Goal: Information Seeking & Learning: Find specific fact

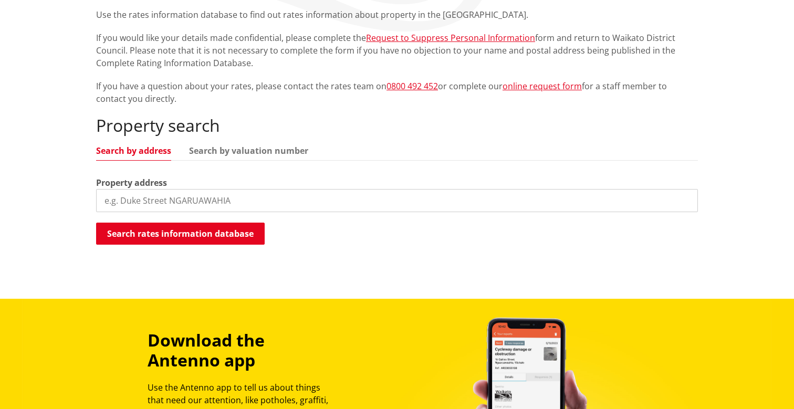
scroll to position [232, 0]
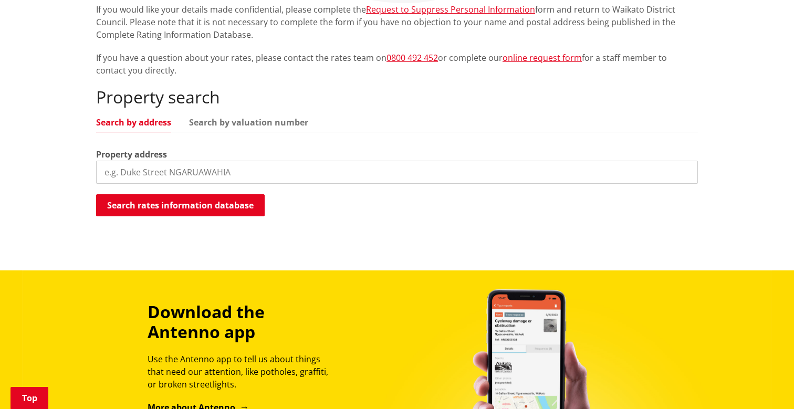
click at [239, 127] on ul "Search by address Search by valuation number" at bounding box center [397, 125] width 602 height 14
click at [236, 125] on link "Search by valuation number" at bounding box center [248, 122] width 119 height 8
click at [198, 163] on input "search" at bounding box center [397, 172] width 602 height 23
paste input "4412/10639"
click at [144, 167] on input "4412/10639" at bounding box center [397, 172] width 602 height 23
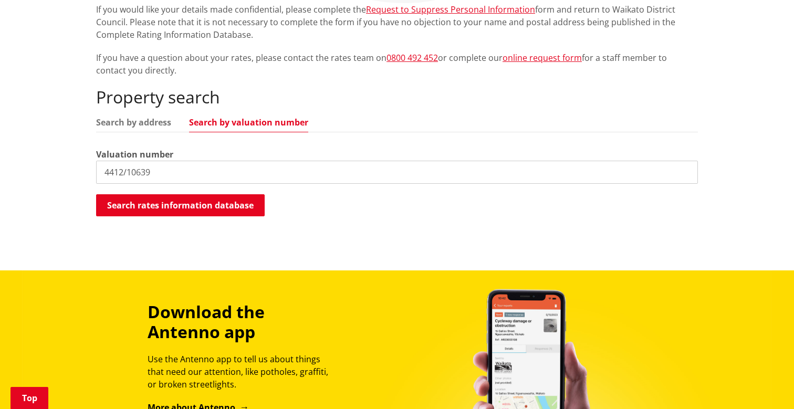
click at [140, 169] on input "4412/10639" at bounding box center [397, 172] width 602 height 23
type input "4412/106.39"
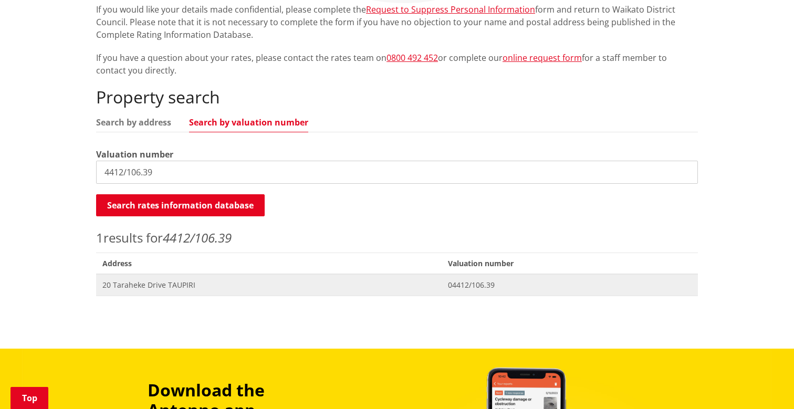
click at [156, 285] on span "20 Taraheke Drive TAUPIRI" at bounding box center [268, 285] width 333 height 11
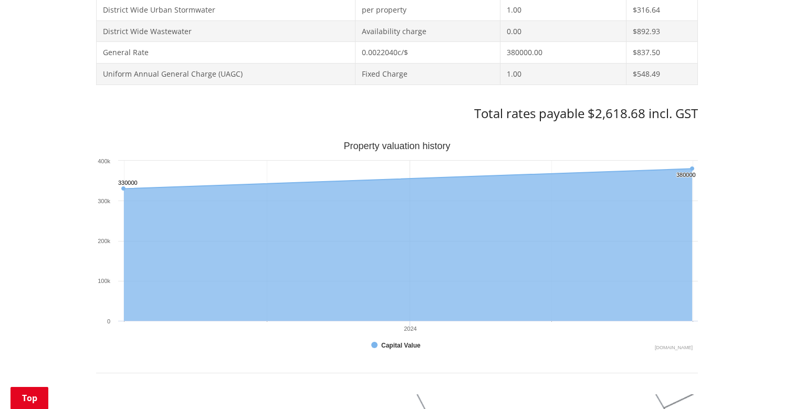
scroll to position [557, 0]
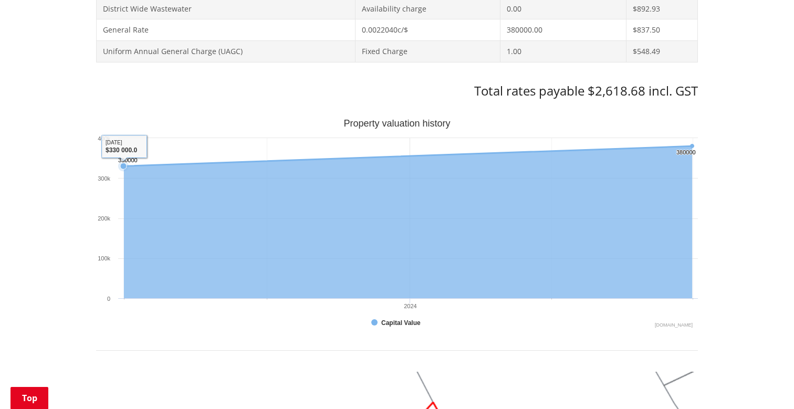
drag, startPoint x: 125, startPoint y: 162, endPoint x: 135, endPoint y: 146, distance: 19.1
click at [128, 146] on icon "Created with Highcharts 10.3.3 Property valuation history 330000 ​ 330000 38000…" at bounding box center [397, 224] width 602 height 210
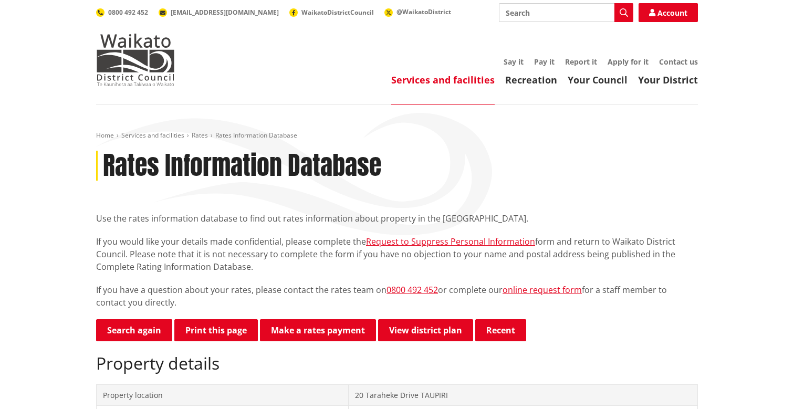
scroll to position [0, 0]
click at [122, 334] on link "Search again" at bounding box center [134, 330] width 76 height 22
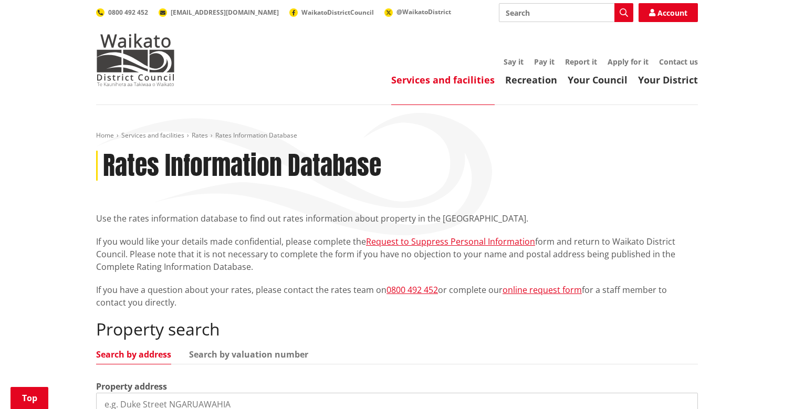
scroll to position [166, 0]
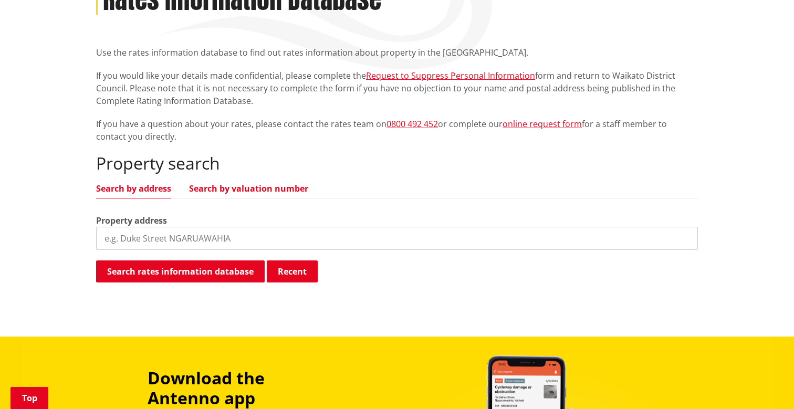
click at [247, 190] on link "Search by valuation number" at bounding box center [248, 188] width 119 height 8
click at [202, 238] on input "search" at bounding box center [397, 238] width 602 height 23
paste input "4412/8402"
click at [142, 233] on input "4412/8402" at bounding box center [397, 238] width 602 height 23
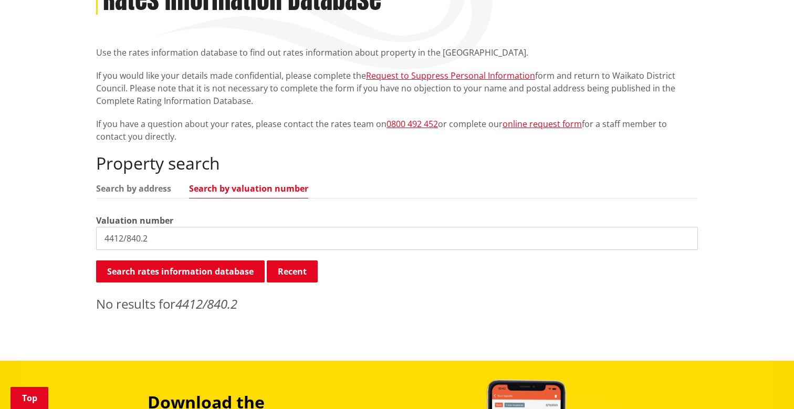
click at [143, 235] on input "4412/840.2" at bounding box center [397, 238] width 602 height 23
click at [136, 275] on button "Search rates information database" at bounding box center [180, 272] width 169 height 22
click at [154, 237] on input "4412/84.02" at bounding box center [397, 238] width 602 height 23
paste input "8402"
click at [140, 237] on input "4412/8402" at bounding box center [397, 238] width 602 height 23
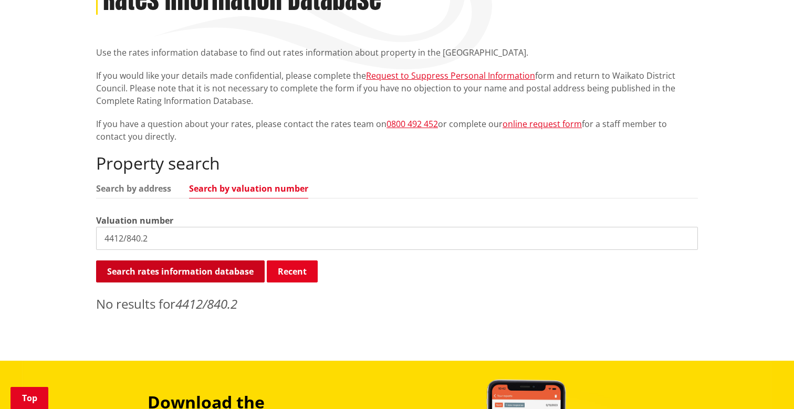
click at [142, 268] on button "Search rates information database" at bounding box center [180, 272] width 169 height 22
click at [143, 238] on input "4412/840.2" at bounding box center [397, 238] width 602 height 23
click at [132, 236] on input "4412/8402" at bounding box center [397, 238] width 602 height 23
click at [132, 272] on button "Search rates information database" at bounding box center [180, 272] width 169 height 22
click at [131, 241] on input "4412/8.402" at bounding box center [397, 238] width 602 height 23
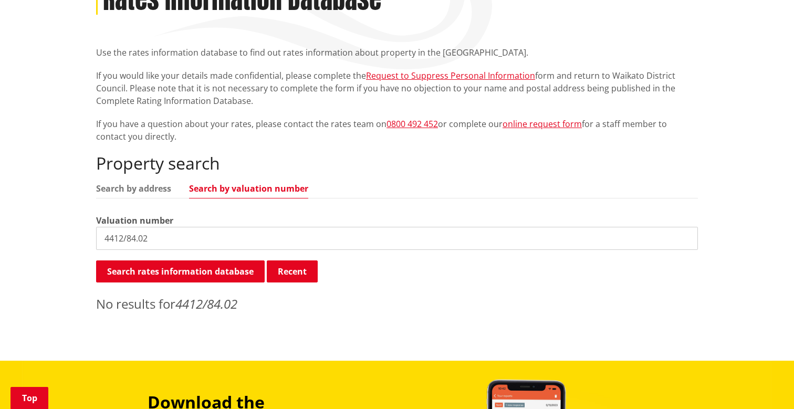
click at [138, 240] on input "4412/84.02" at bounding box center [397, 238] width 602 height 23
click at [144, 235] on input "4412/840.2" at bounding box center [397, 238] width 602 height 23
click at [167, 234] on input "4412/8402" at bounding box center [397, 238] width 602 height 23
type input "4412/8402"
click at [141, 194] on ul "Search by address Search by valuation number" at bounding box center [397, 191] width 602 height 14
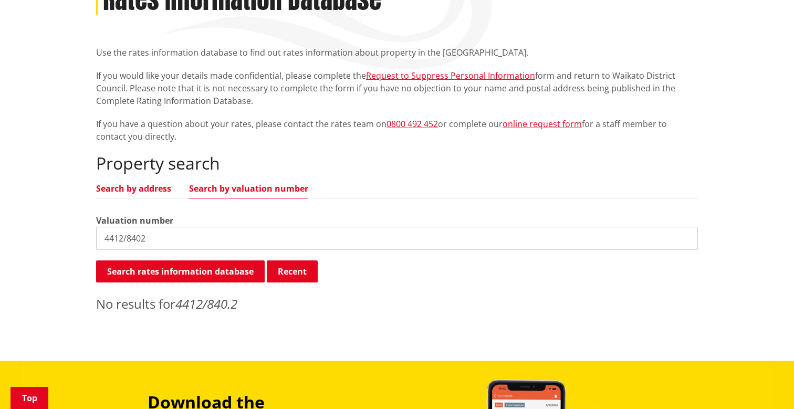
click at [144, 188] on link "Search by address" at bounding box center [133, 188] width 75 height 8
drag, startPoint x: 159, startPoint y: 235, endPoint x: 64, endPoint y: 235, distance: 95.6
click at [64, 235] on div "Home Services and facilities Rates Rates Information Database Rates Information…" at bounding box center [397, 150] width 794 height 422
paste input "49 Te Putu Street, Taupiri"
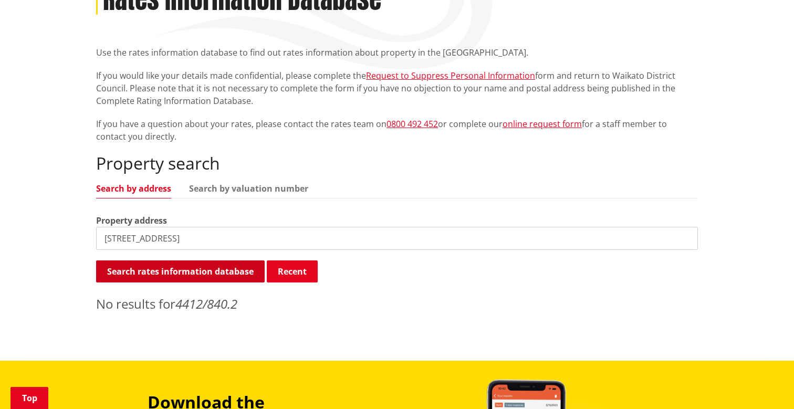
type input "49 Te Putu Street, Taupiri"
click at [156, 276] on button "Search rates information database" at bounding box center [180, 272] width 169 height 22
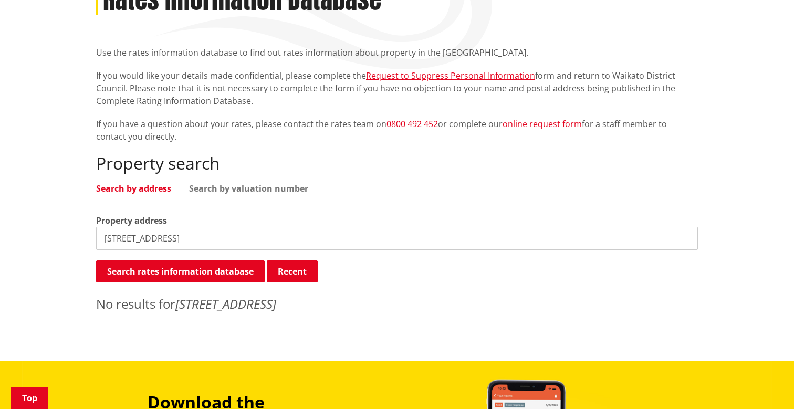
drag, startPoint x: 217, startPoint y: 236, endPoint x: 81, endPoint y: 237, distance: 136.1
click at [81, 237] on div "Home Services and facilities Rates Rates Information Database Rates Information…" at bounding box center [397, 150] width 794 height 422
paste input "4412"
type input "4412"
click at [225, 272] on button "Search rates information database" at bounding box center [180, 272] width 169 height 22
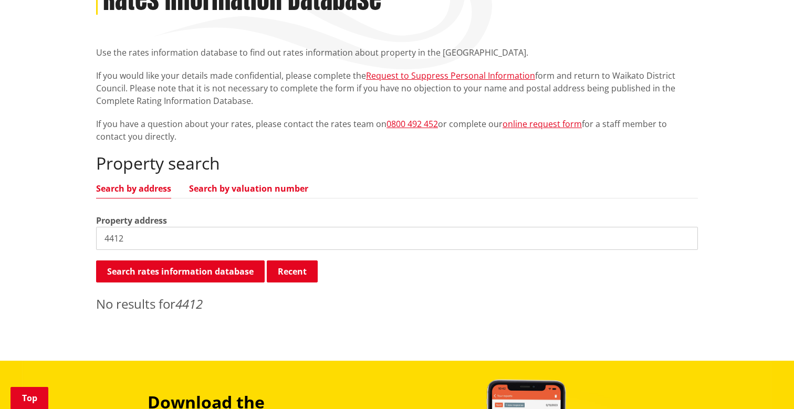
click at [254, 186] on link "Search by valuation number" at bounding box center [248, 188] width 119 height 8
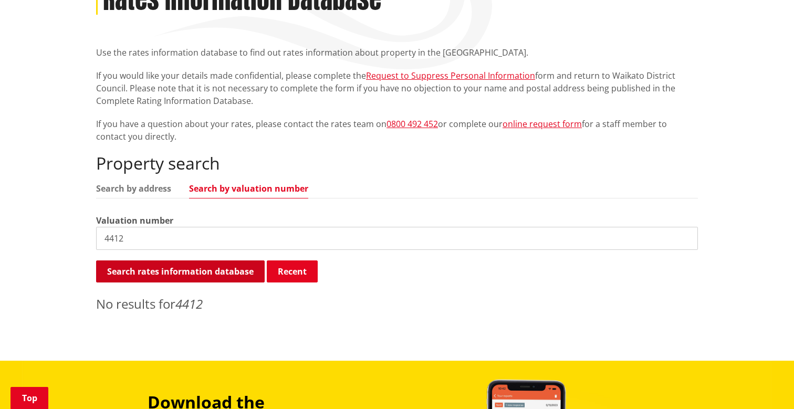
click at [206, 274] on button "Search rates information database" at bounding box center [180, 272] width 169 height 22
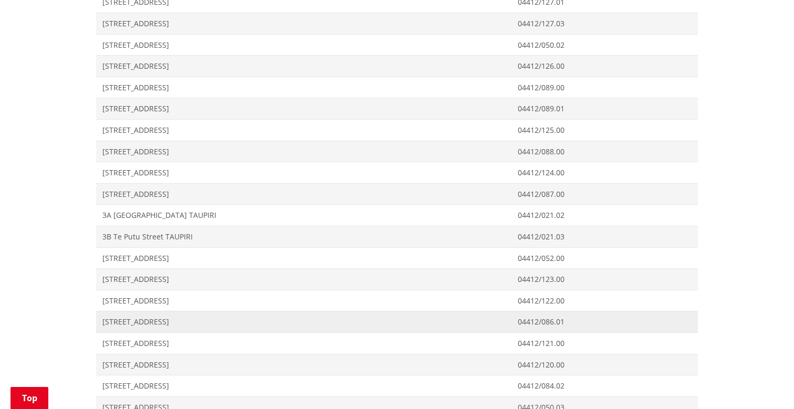
scroll to position [5658, 0]
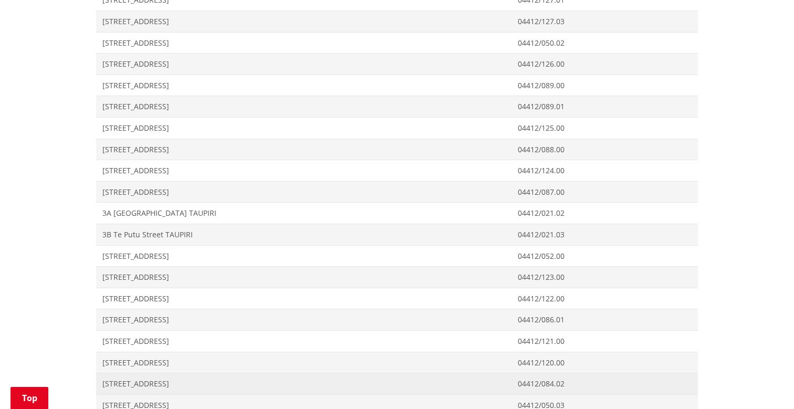
click at [190, 374] on span "Address 49 Te Putu Street TAUPIRI" at bounding box center [304, 385] width 416 height 22
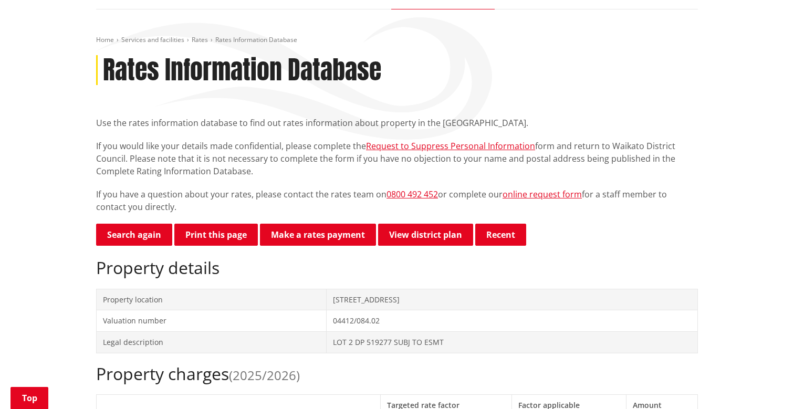
scroll to position [222, 0]
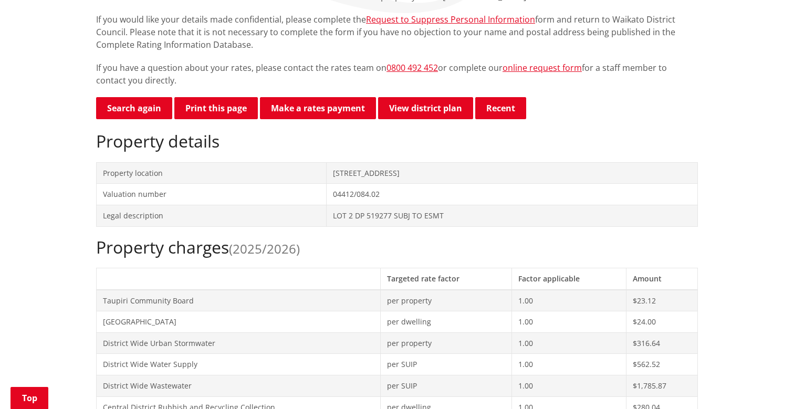
drag, startPoint x: 332, startPoint y: 173, endPoint x: 425, endPoint y: 172, distance: 92.5
click at [425, 172] on td "49 Te Putu Street TAUPIRI" at bounding box center [511, 173] width 371 height 22
copy td "49 Te Putu Street TAUPIRI"
